Goal: Information Seeking & Learning: Compare options

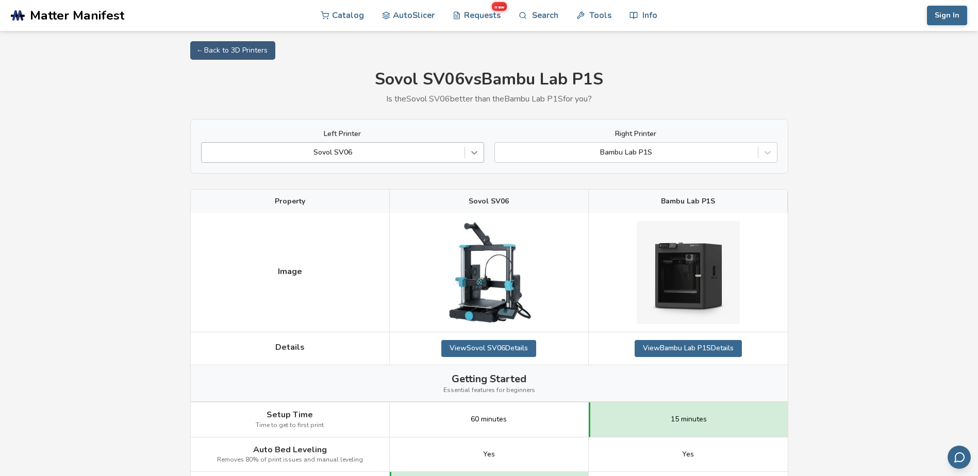
click at [470, 152] on icon at bounding box center [474, 152] width 10 height 10
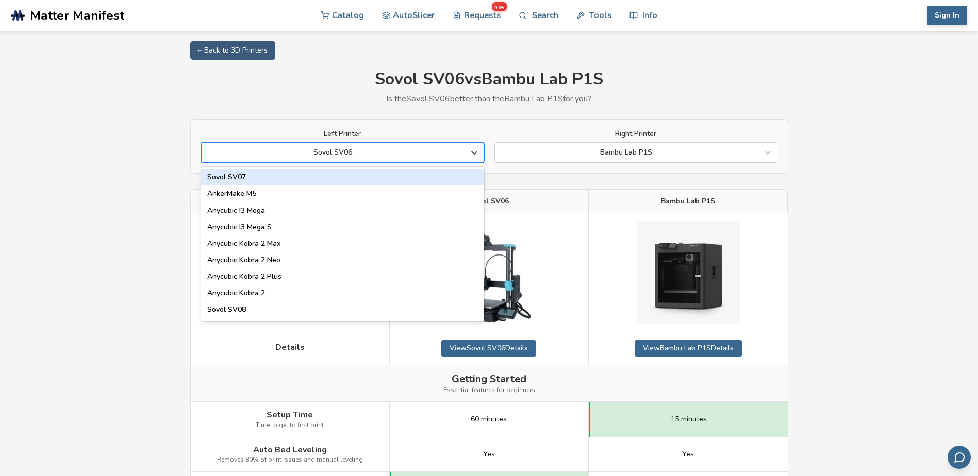
click at [362, 148] on div at bounding box center [333, 152] width 253 height 10
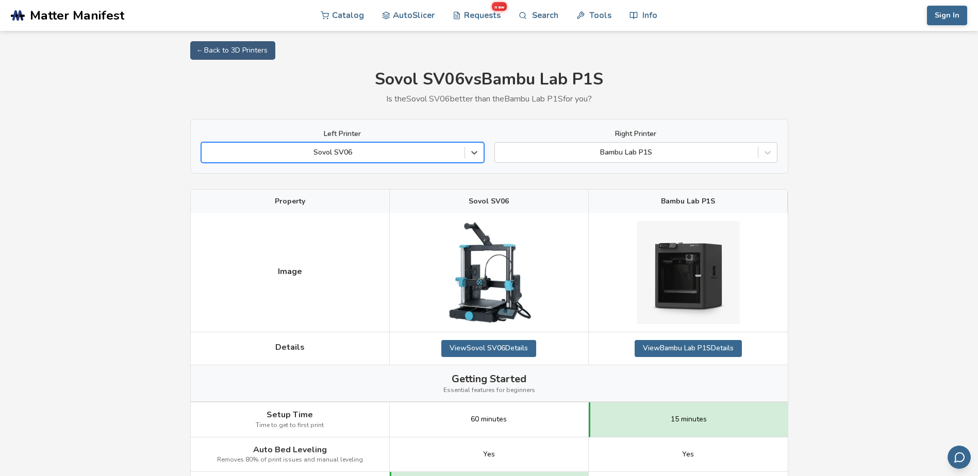
click at [362, 148] on div at bounding box center [333, 152] width 253 height 10
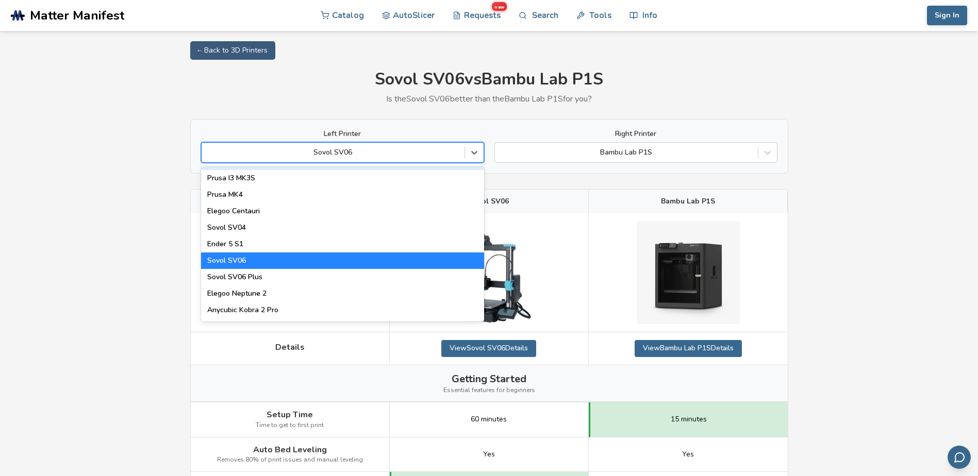
scroll to position [412, 0]
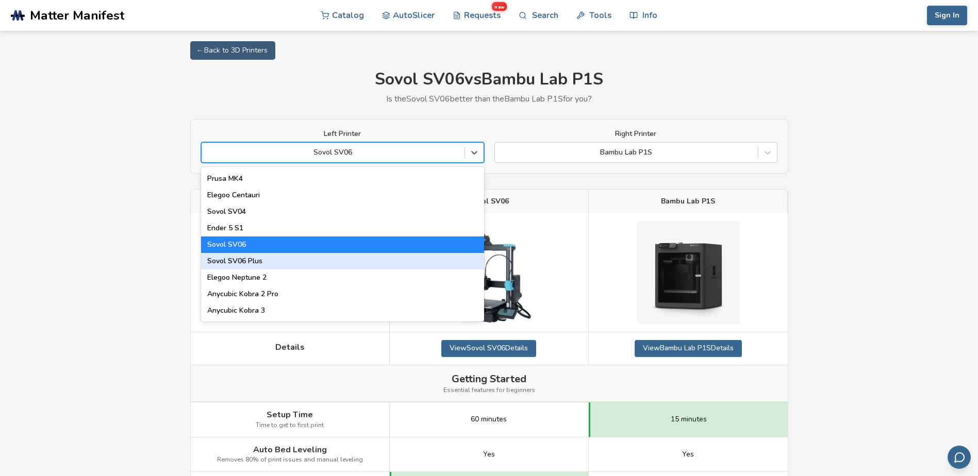
click at [264, 262] on div "Sovol SV06 Plus" at bounding box center [342, 261] width 283 height 16
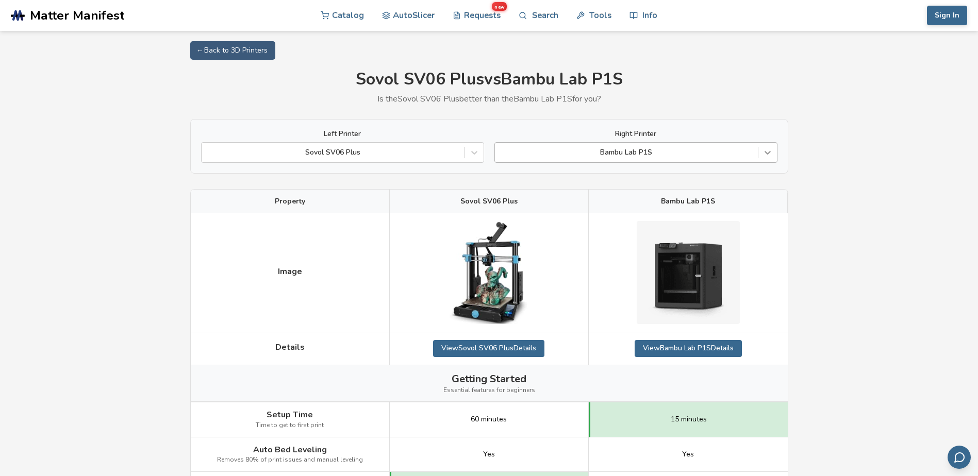
click at [770, 153] on icon at bounding box center [767, 152] width 10 height 10
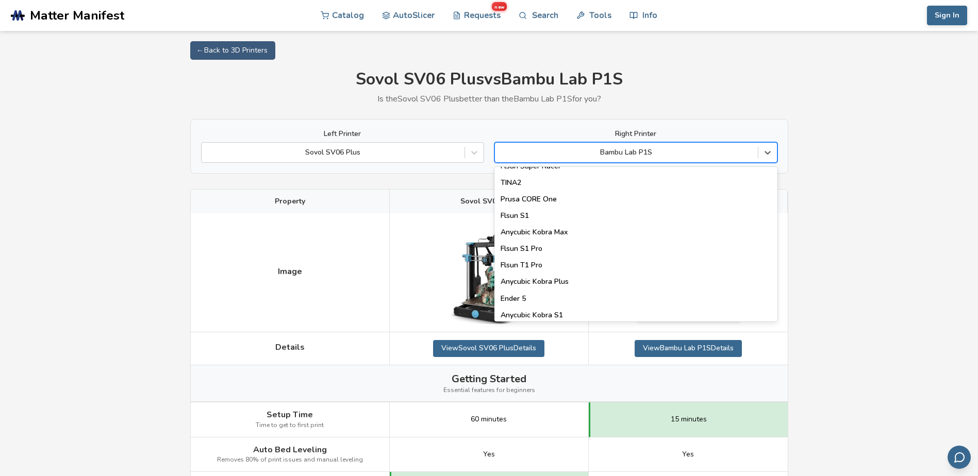
scroll to position [1322, 0]
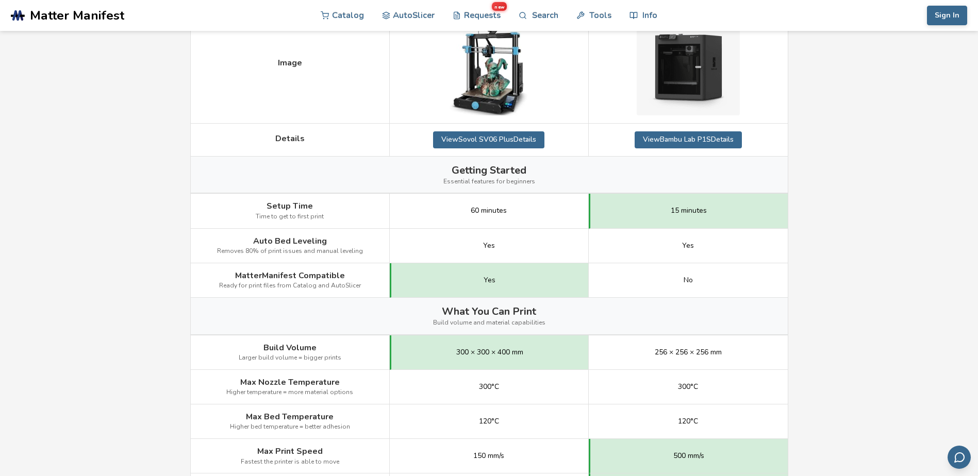
scroll to position [0, 0]
